Goal: Task Accomplishment & Management: Manage account settings

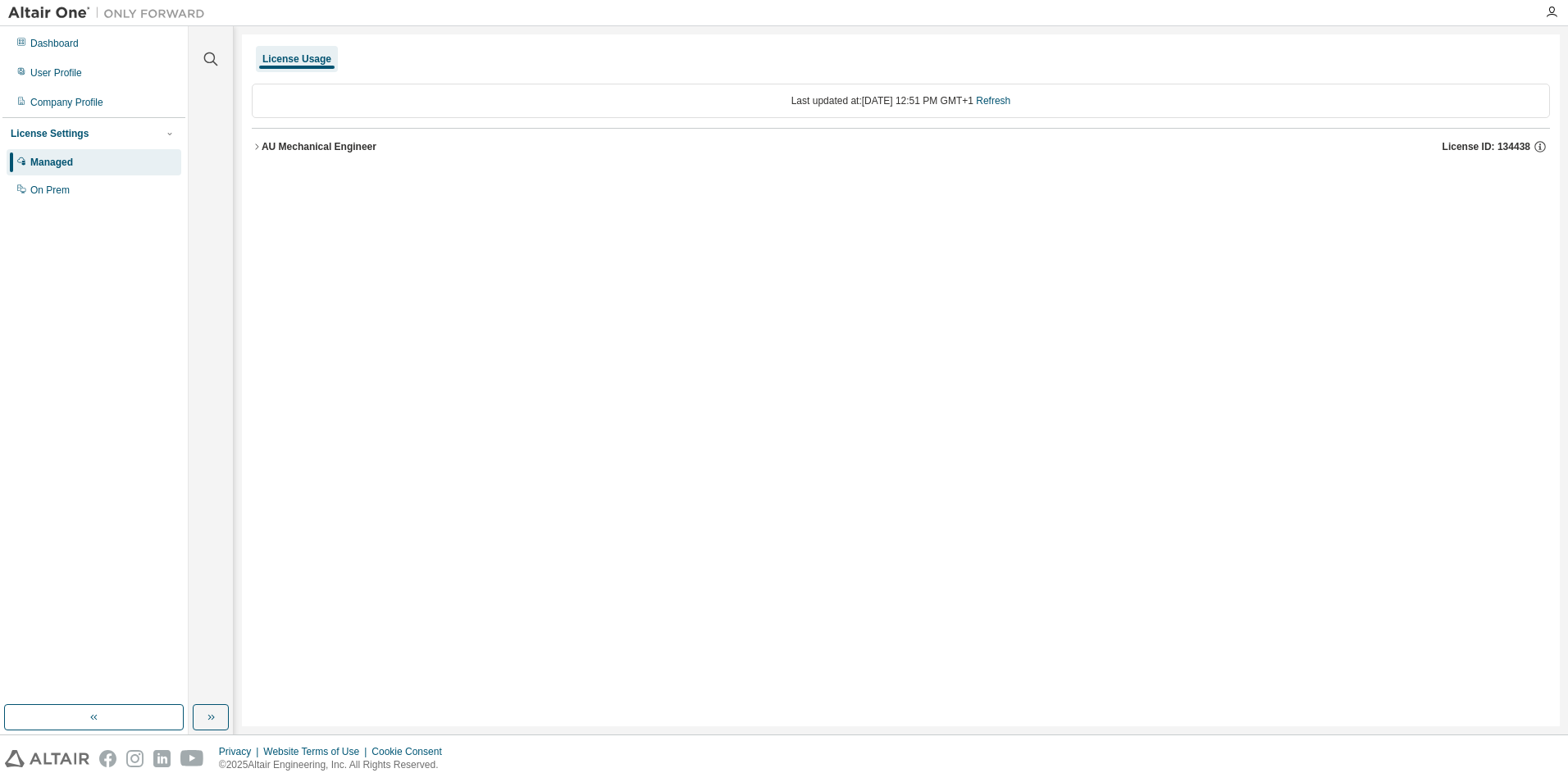
click at [256, 150] on icon "button" at bounding box center [257, 146] width 4 height 6
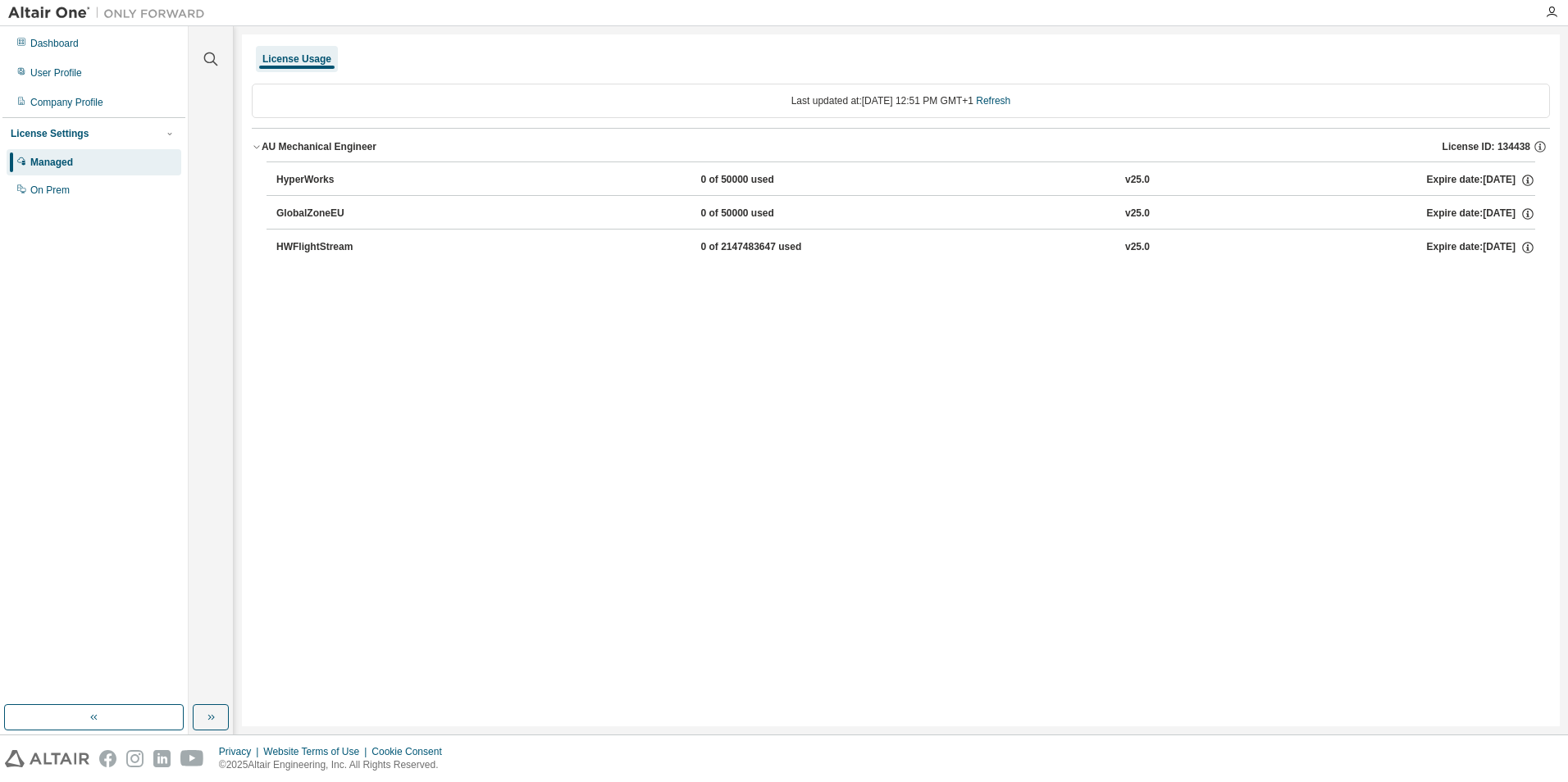
click at [344, 345] on div "License Usage Last updated at: [DATE] 12:51 PM GMT+1 Refresh AU Mechanical Engi…" at bounding box center [901, 380] width 1318 height 692
